Goal: Task Accomplishment & Management: Manage account settings

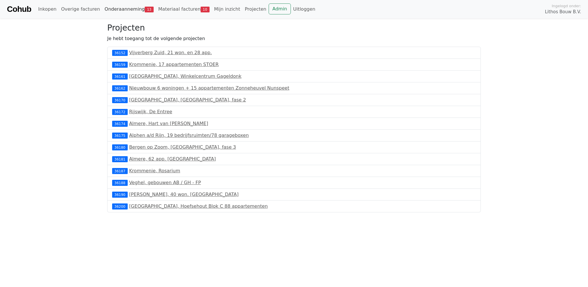
click at [125, 12] on link "Onderaanneming 13" at bounding box center [129, 9] width 54 height 12
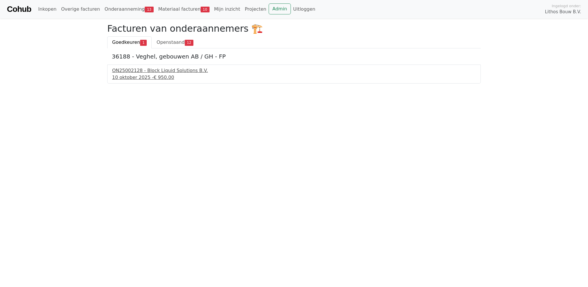
click at [186, 73] on div "ON25002128 - Block Liquid Solutions B.V." at bounding box center [294, 70] width 364 height 7
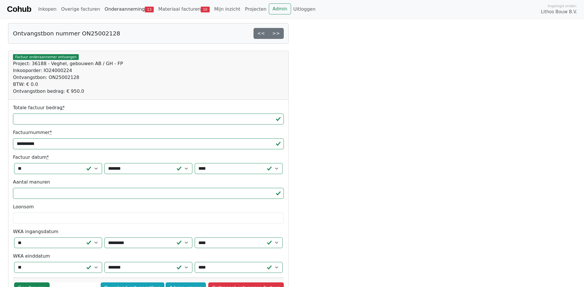
click at [113, 10] on link "Onderaanneming 13" at bounding box center [129, 9] width 54 height 12
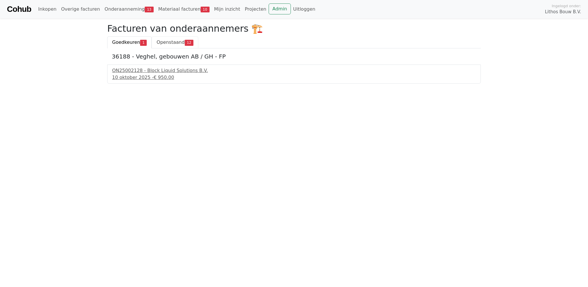
click at [163, 43] on span "Openstaand" at bounding box center [171, 41] width 28 height 5
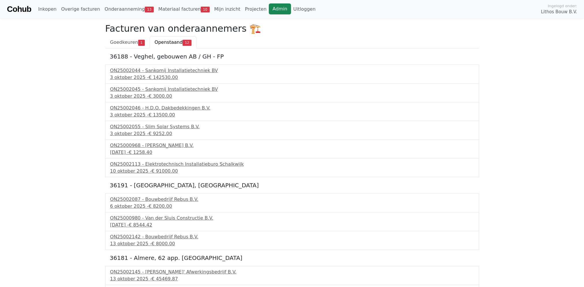
click at [269, 11] on link "Admin" at bounding box center [280, 8] width 22 height 11
